Goal: Task Accomplishment & Management: Use online tool/utility

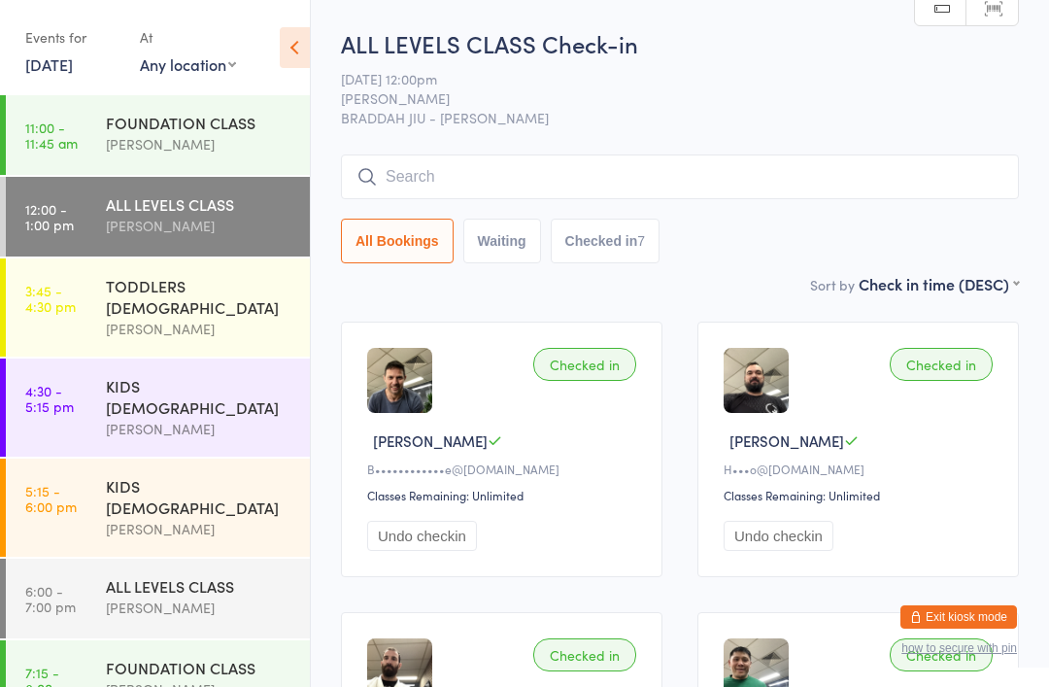
click at [232, 291] on div "TODDLERS [DEMOGRAPHIC_DATA]" at bounding box center [200, 296] width 188 height 43
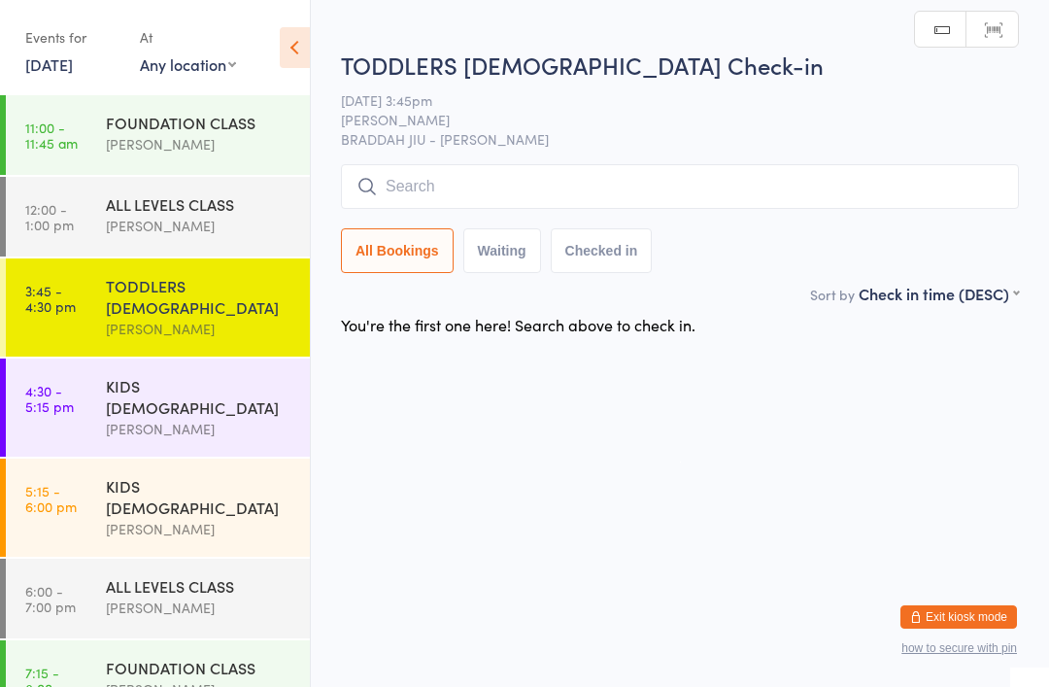
click at [732, 179] on input "search" at bounding box center [680, 186] width 678 height 45
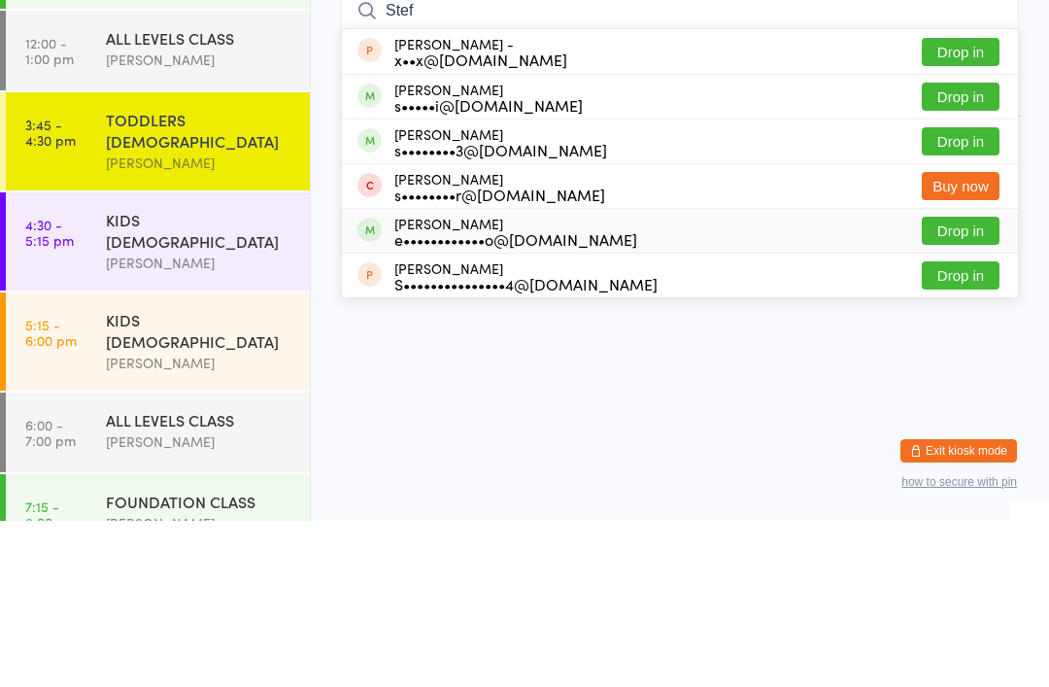
type input "Stef"
click at [531, 397] on div "e••••••••••••o@[DOMAIN_NAME]" at bounding box center [515, 405] width 243 height 16
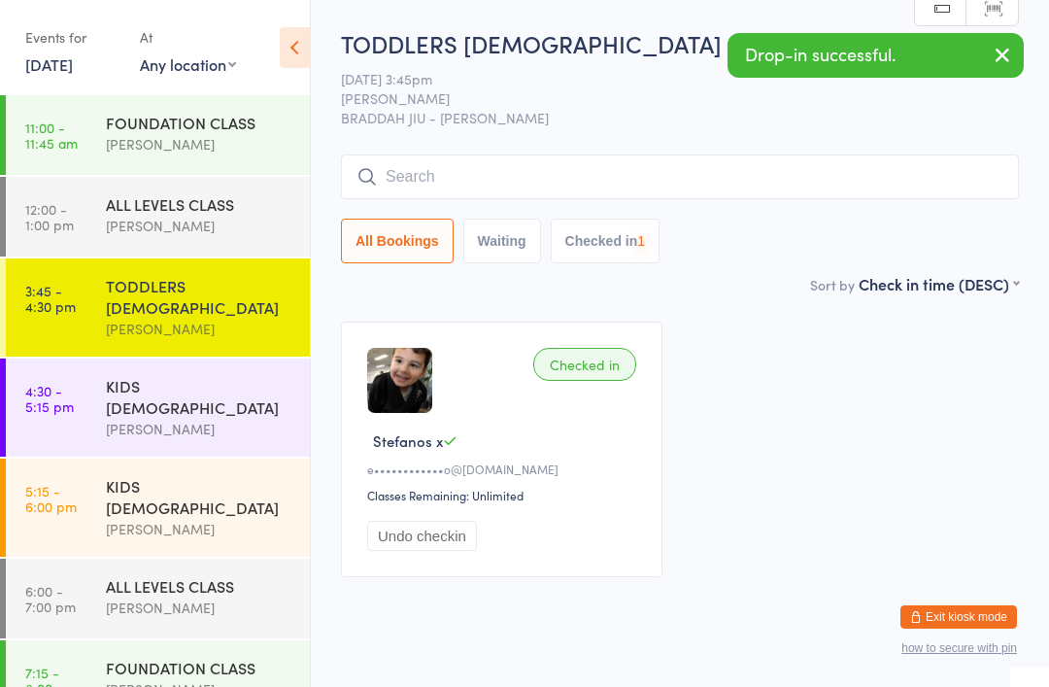
click at [208, 375] on div "KIDS [DEMOGRAPHIC_DATA]" at bounding box center [200, 396] width 188 height 43
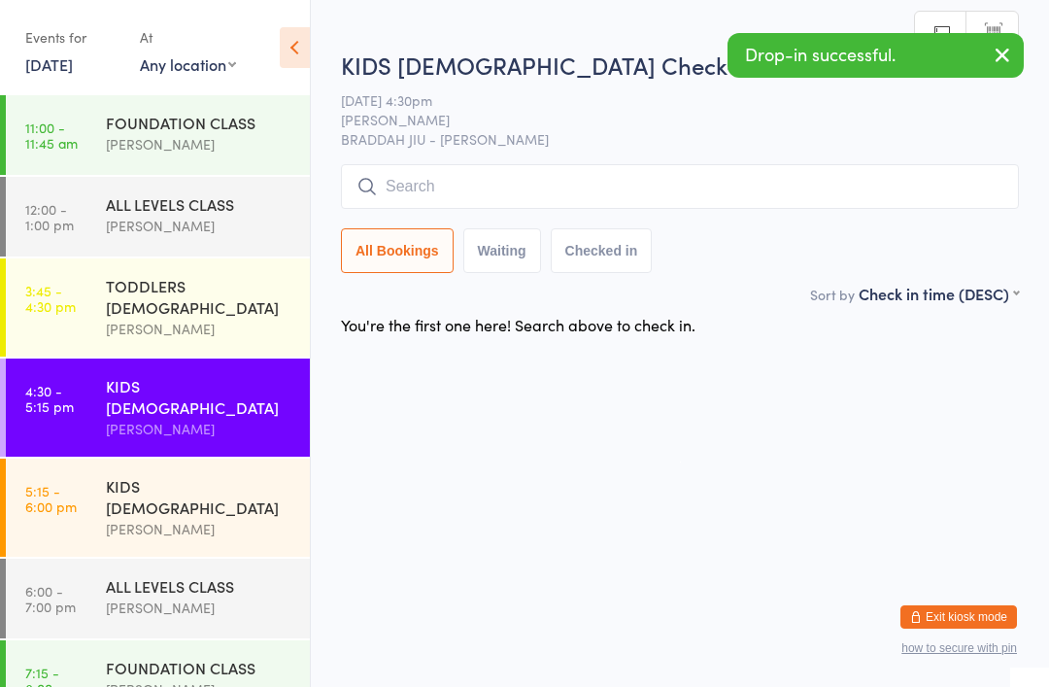
click at [529, 167] on input "search" at bounding box center [680, 186] width 678 height 45
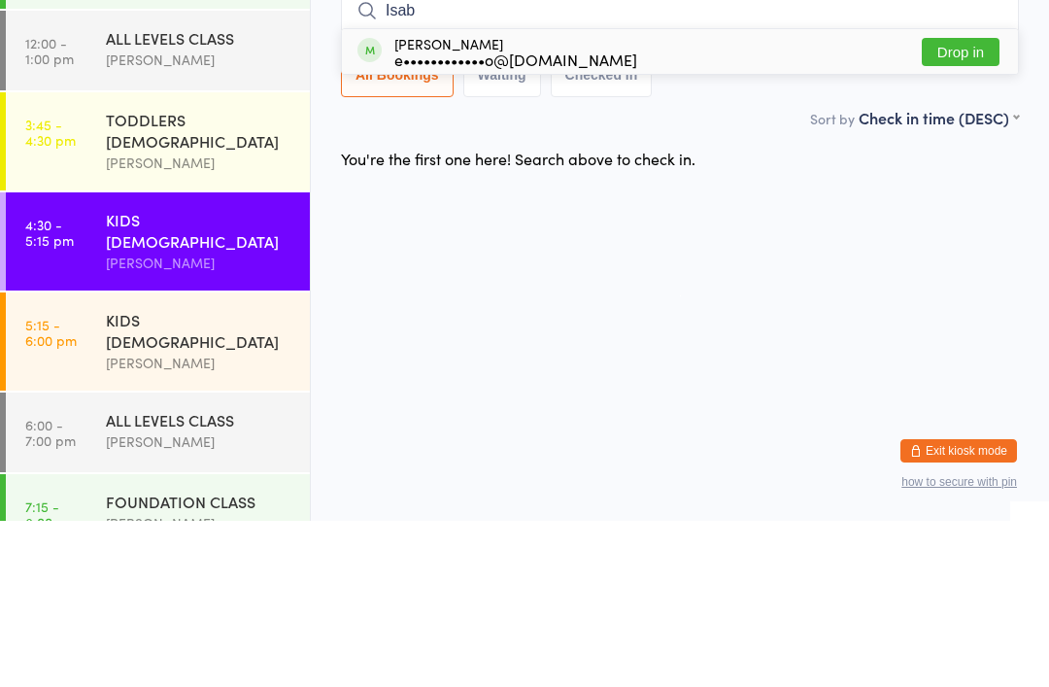
type input "Isab"
click at [605, 195] on div "[PERSON_NAME] e••••••••••••o@[DOMAIN_NAME] Drop in" at bounding box center [680, 217] width 676 height 45
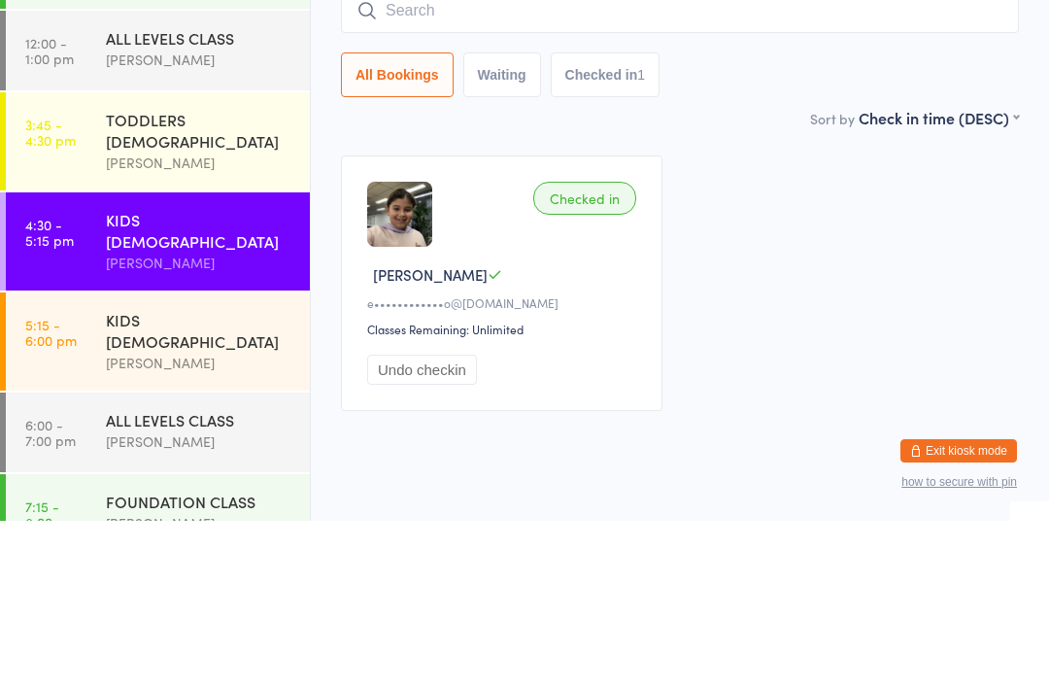
scroll to position [48, 0]
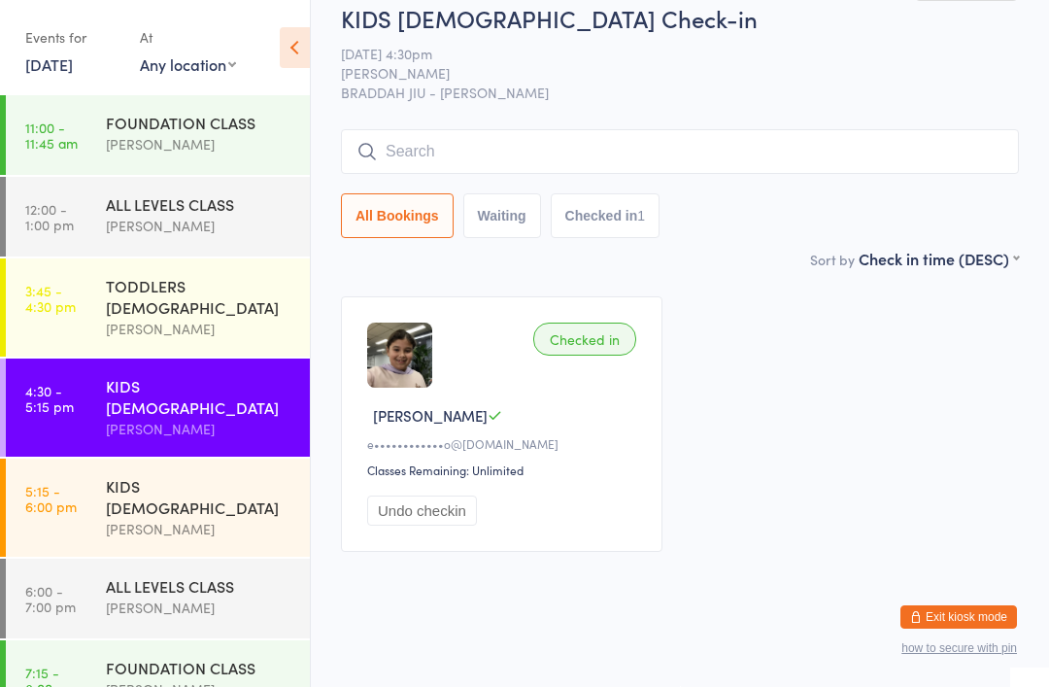
click at [166, 318] on div "[PERSON_NAME]" at bounding box center [200, 329] width 188 height 22
